Goal: Check status

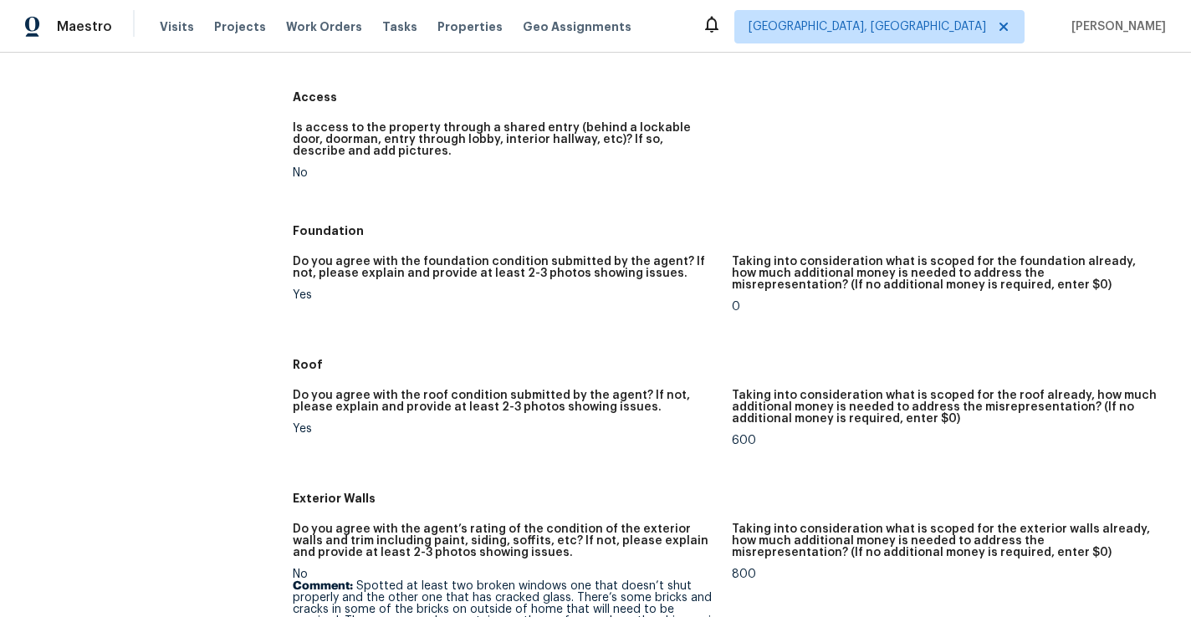
scroll to position [345, 0]
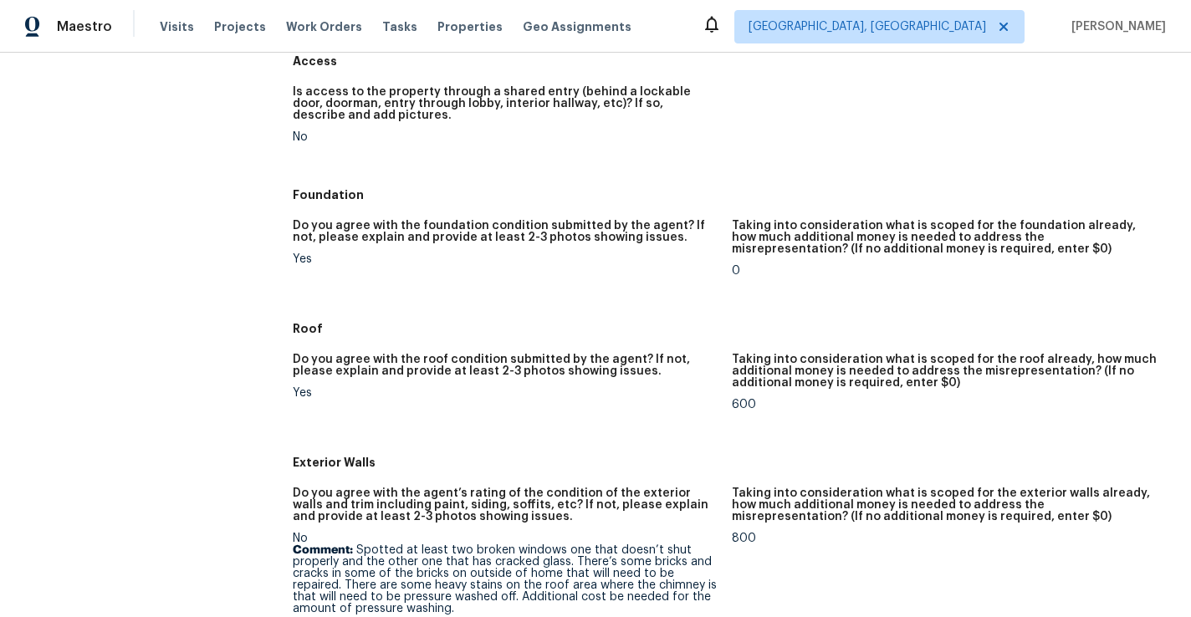
click at [566, 361] on h5 "Do you agree with the roof condition submitted by the agent? If not, please exp…" at bounding box center [506, 365] width 426 height 23
click at [381, 370] on h5 "Do you agree with the roof condition submitted by the agent? If not, please exp…" at bounding box center [506, 365] width 426 height 23
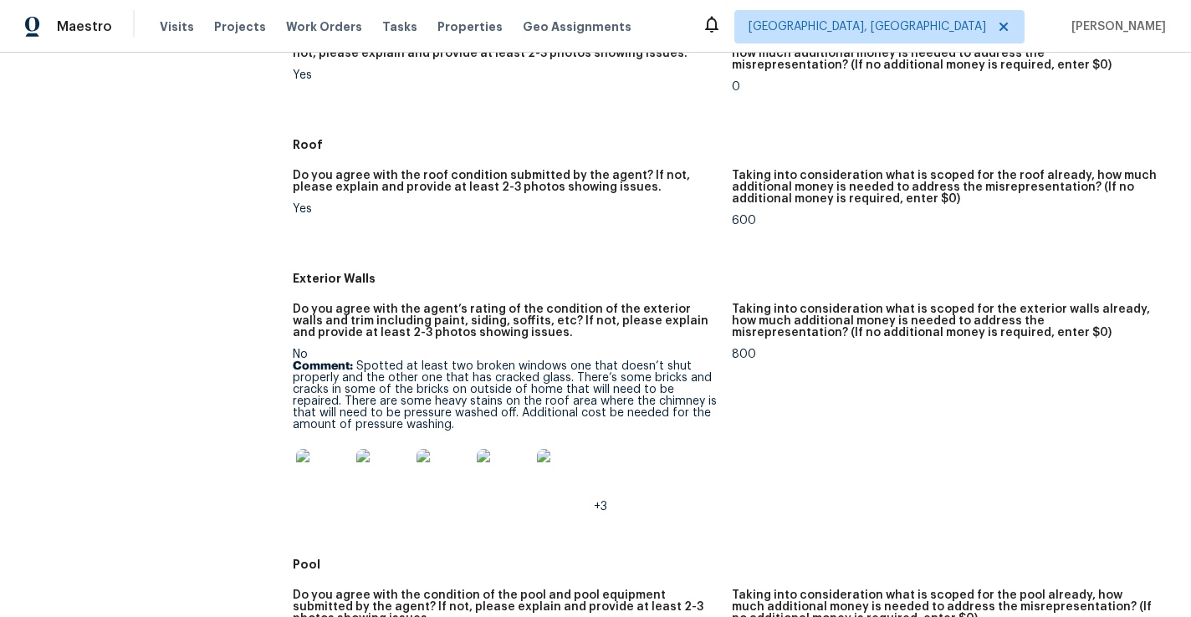
scroll to position [525, 0]
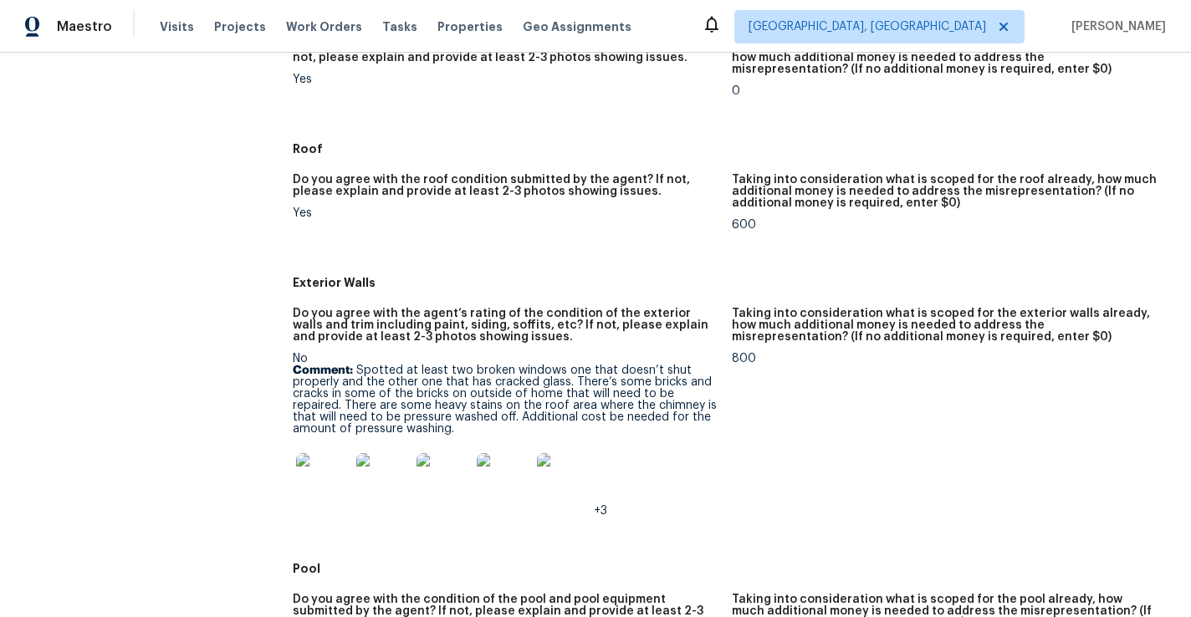
click at [327, 479] on img at bounding box center [323, 480] width 54 height 54
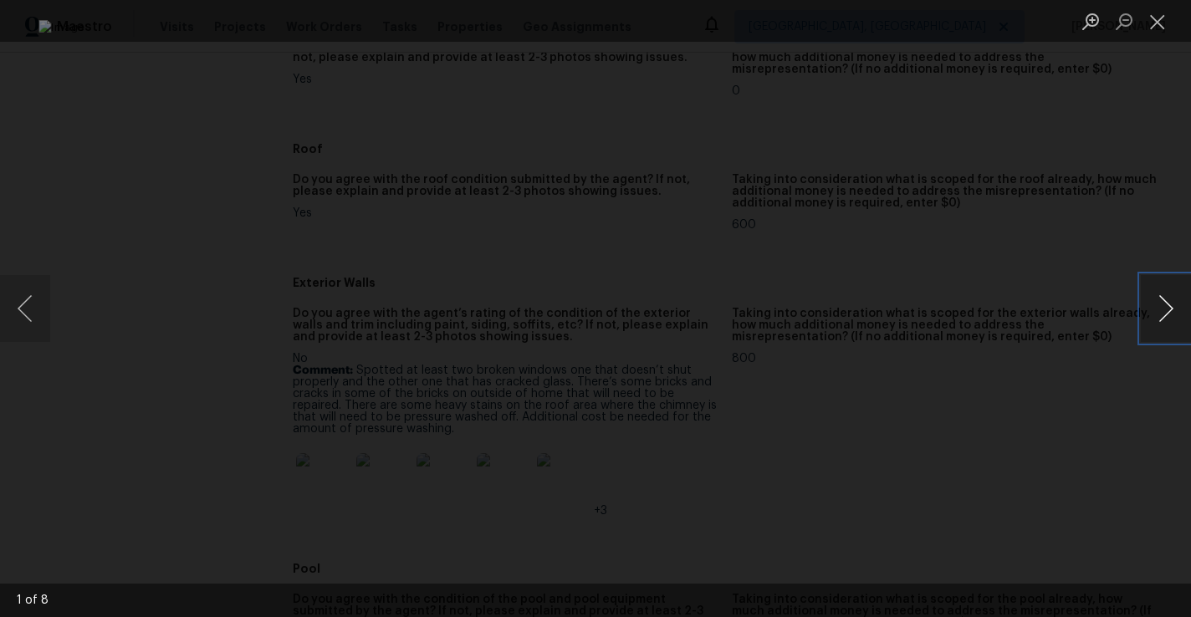
click at [1164, 310] on button "Next image" at bounding box center [1166, 308] width 50 height 67
click at [1164, 311] on button "Next image" at bounding box center [1166, 308] width 50 height 67
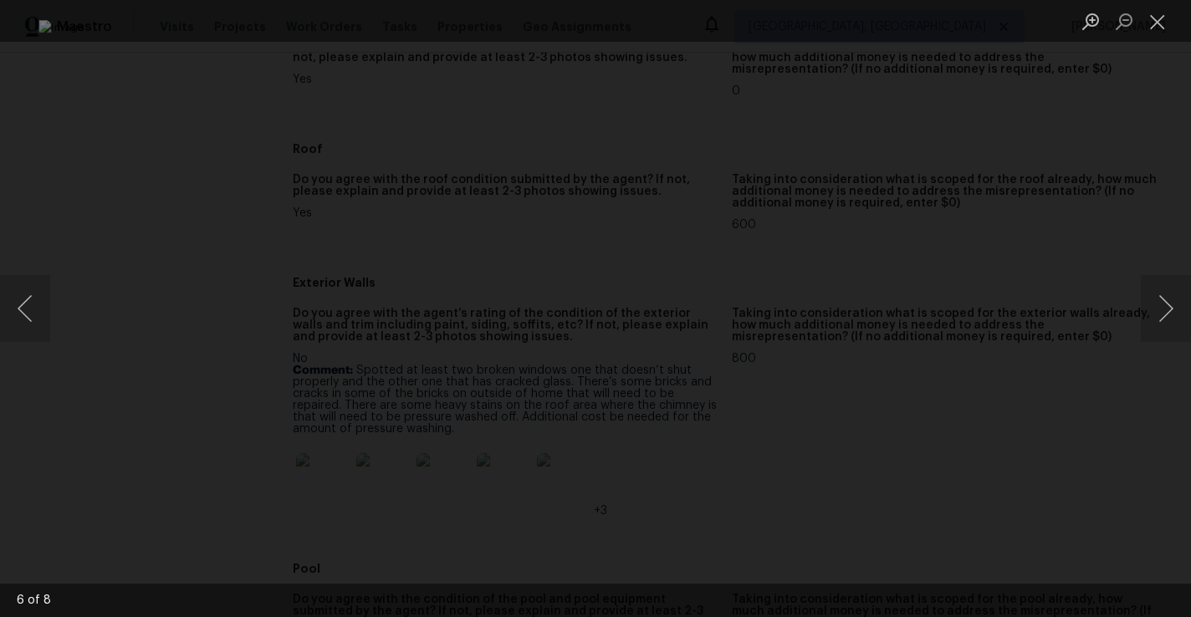
click at [1116, 310] on div "Lightbox" at bounding box center [595, 308] width 1191 height 617
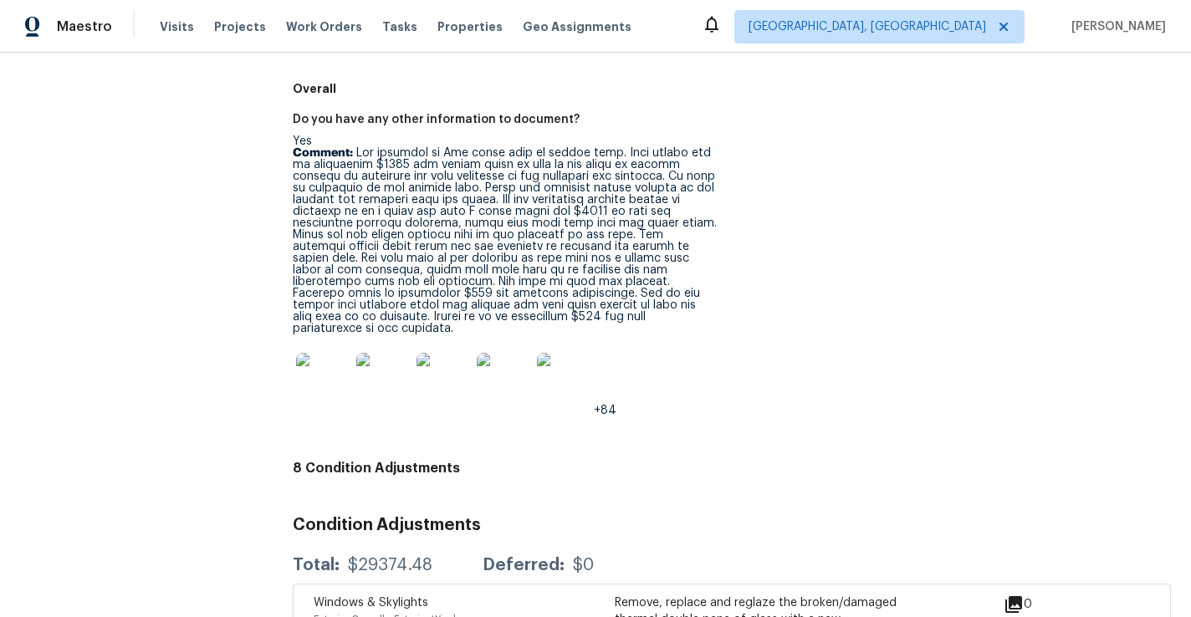
scroll to position [2825, 0]
